Goal: Task Accomplishment & Management: Complete application form

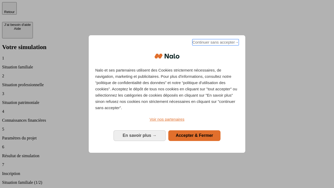
click at [215, 43] on span "Continuer sans accepter →" at bounding box center [215, 42] width 46 height 6
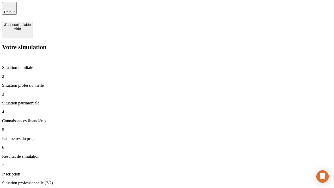
type input "30 000"
type input "0"
type input "1 000"
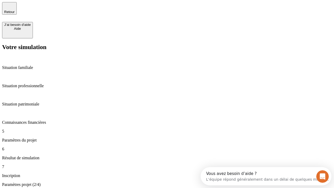
type input "40"
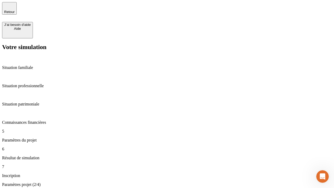
type input "64"
type input "200 000"
type input "640"
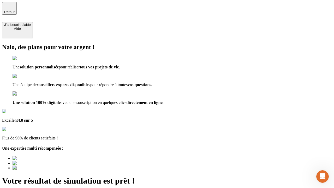
type input "[EMAIL_ADDRESS][DOMAIN_NAME]"
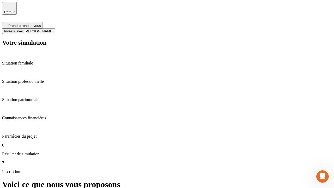
click at [53, 29] on span "Investir avec [PERSON_NAME]" at bounding box center [28, 31] width 49 height 4
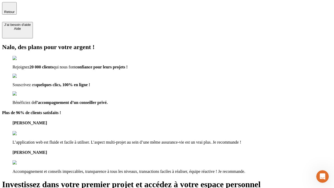
type input "[EMAIL_ADDRESS][DOMAIN_NAME]"
